Goal: Task Accomplishment & Management: Manage account settings

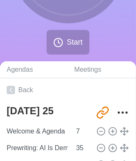
scroll to position [118, 0]
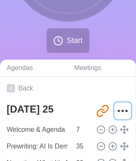
click at [118, 114] on icon "More" at bounding box center [122, 110] width 13 height 13
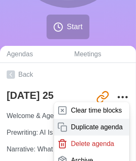
click at [77, 124] on p "Duplicate agenda" at bounding box center [97, 127] width 52 height 10
type textarea "[DATE] 25 copy"
type input "[URL][DOMAIN_NAME]"
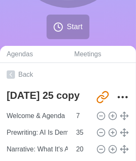
type textarea "[DATE] 25"
type input "[URL][DOMAIN_NAME]"
type textarea "[DATE] 25 copy"
type input "[URL][DOMAIN_NAME]"
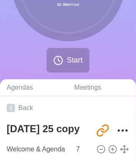
scroll to position [99, 0]
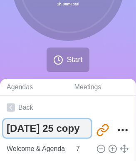
click at [66, 129] on textarea "[DATE] 25 copy" at bounding box center [47, 128] width 88 height 18
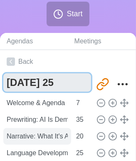
scroll to position [146, 0]
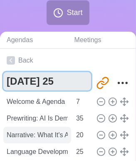
type textarea "[DATE] 25"
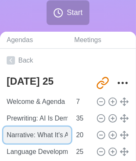
click at [53, 139] on input "Narrative: What It's About Pt. 2" at bounding box center [37, 134] width 68 height 17
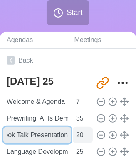
type input "Narrative: Book Talk Presentation"
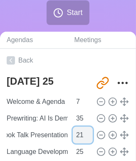
scroll to position [0, 0]
click at [83, 132] on input "21" at bounding box center [83, 134] width 20 height 17
click at [83, 132] on input "22" at bounding box center [83, 134] width 20 height 17
click at [83, 132] on input "23" at bounding box center [83, 134] width 20 height 17
click at [83, 132] on input "24" at bounding box center [83, 134] width 20 height 17
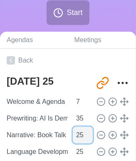
type input "25"
click at [83, 132] on input "25" at bounding box center [83, 134] width 20 height 17
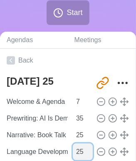
click at [76, 151] on input "25" at bounding box center [83, 151] width 20 height 17
type input "20"
